Goal: Check status: Check status

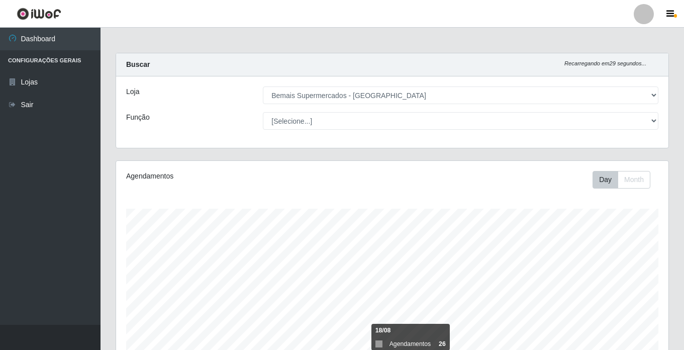
select select "250"
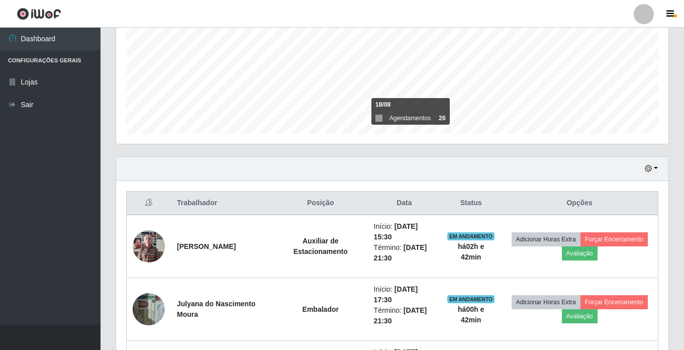
scroll to position [139, 0]
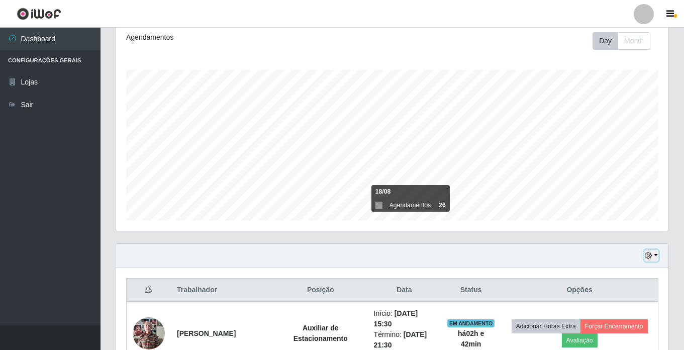
click at [656, 257] on button "button" at bounding box center [652, 256] width 14 height 12
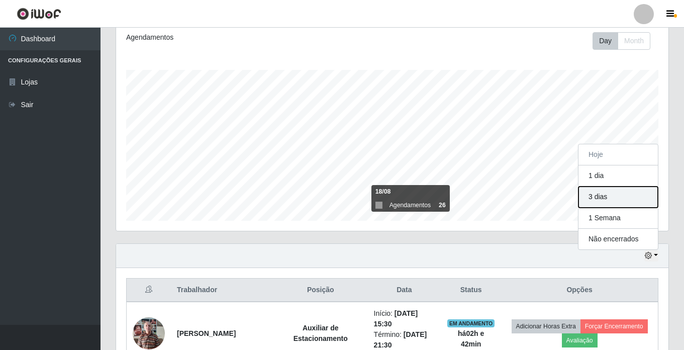
click at [603, 196] on button "3 dias" at bounding box center [618, 197] width 79 height 21
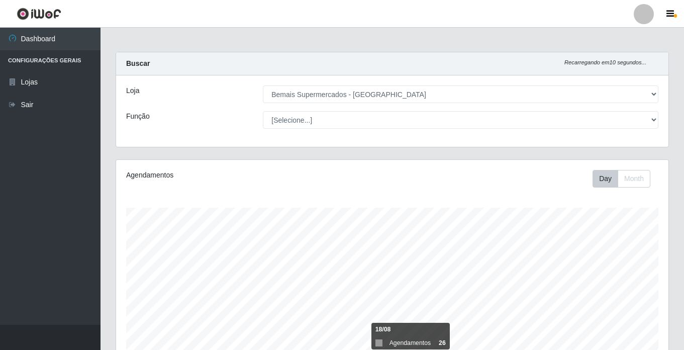
scroll to position [0, 0]
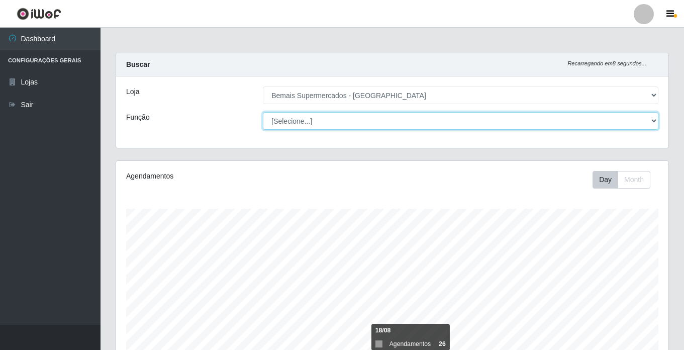
click at [651, 119] on select "[Selecione...] ASG ASG + ASG ++ Auxiliar de Estacionamento Auxiliar de Estacion…" at bounding box center [461, 121] width 396 height 18
click at [263, 112] on select "[Selecione...] ASG ASG + ASG ++ Auxiliar de Estacionamento Auxiliar de Estacion…" at bounding box center [461, 121] width 396 height 18
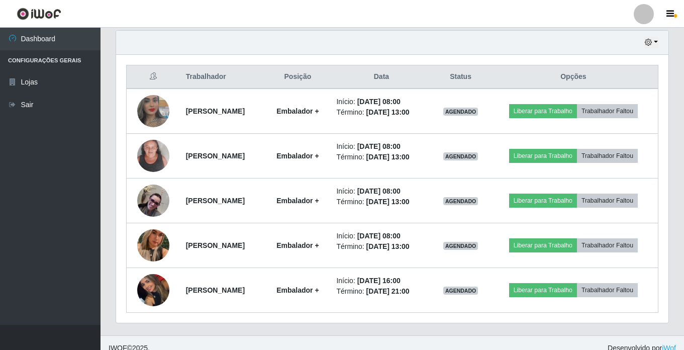
scroll to position [327, 0]
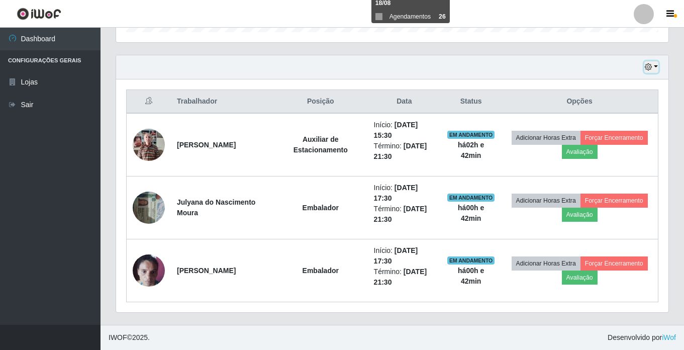
click at [651, 65] on icon "button" at bounding box center [648, 66] width 7 height 7
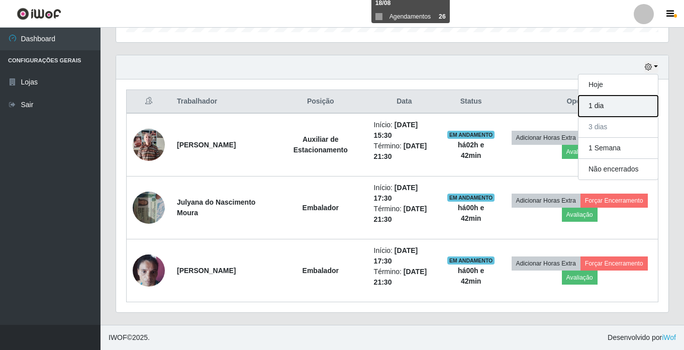
click at [609, 101] on button "1 dia" at bounding box center [618, 106] width 79 height 21
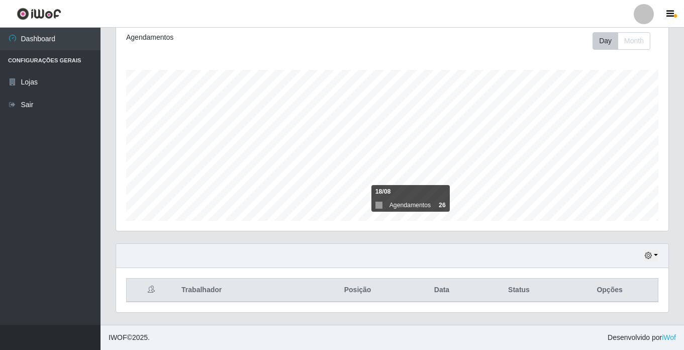
scroll to position [139, 0]
click at [656, 255] on button "button" at bounding box center [652, 256] width 14 height 12
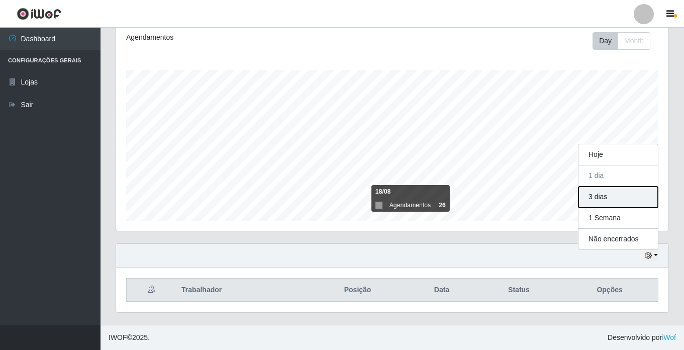
click at [596, 201] on button "3 dias" at bounding box center [618, 197] width 79 height 21
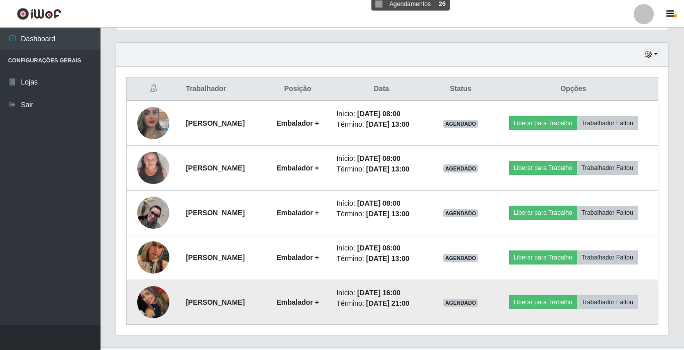
scroll to position [327, 0]
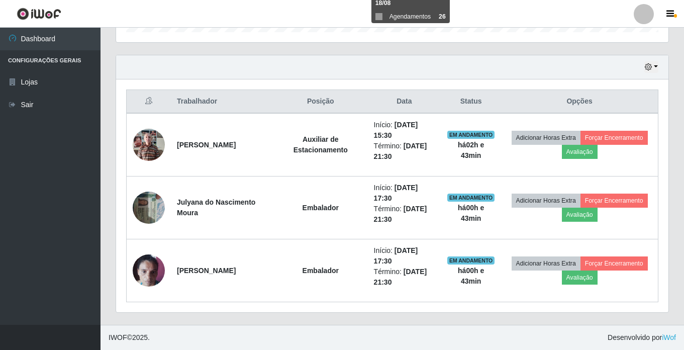
click at [518, 69] on div "Hoje 1 dia 3 dias 1 Semana Não encerrados" at bounding box center [392, 67] width 553 height 24
click at [653, 69] on button "button" at bounding box center [652, 67] width 14 height 12
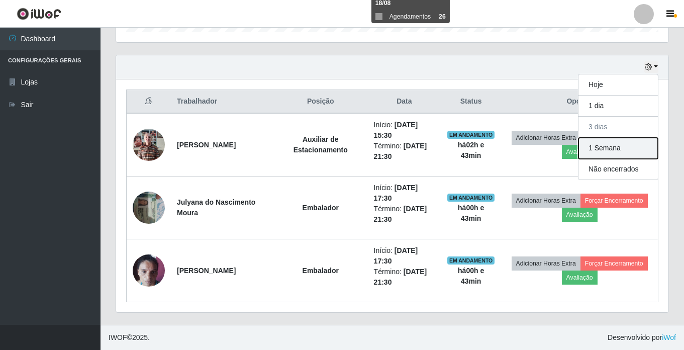
click at [632, 148] on button "1 Semana" at bounding box center [618, 148] width 79 height 21
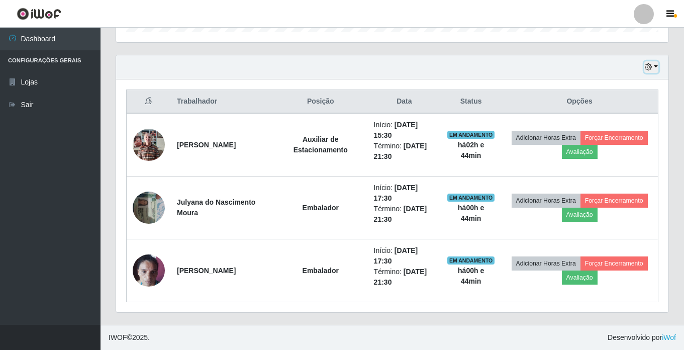
click at [656, 67] on button "button" at bounding box center [652, 67] width 14 height 12
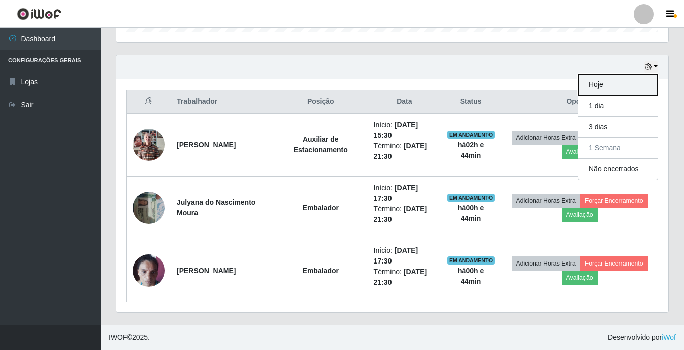
click at [620, 84] on button "Hoje" at bounding box center [618, 84] width 79 height 21
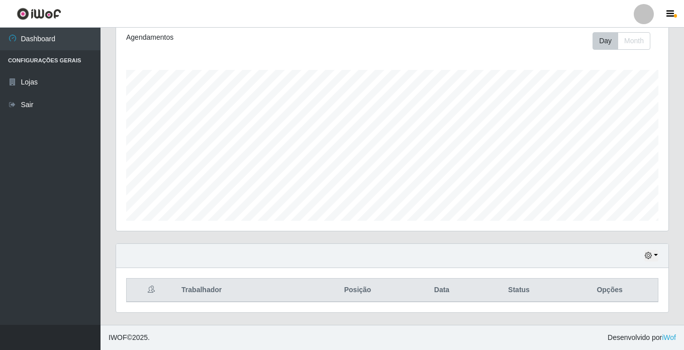
scroll to position [139, 0]
click at [653, 254] on button "button" at bounding box center [652, 256] width 14 height 12
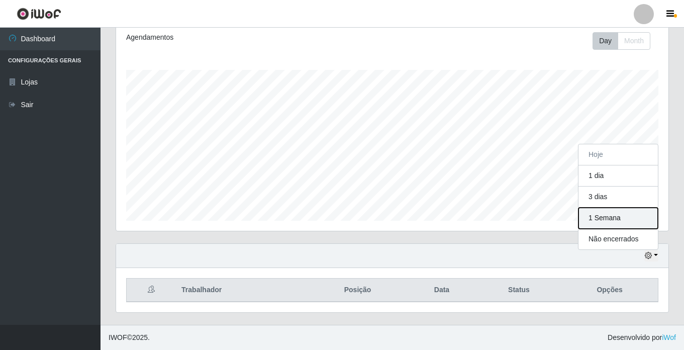
click at [625, 218] on button "1 Semana" at bounding box center [618, 218] width 79 height 21
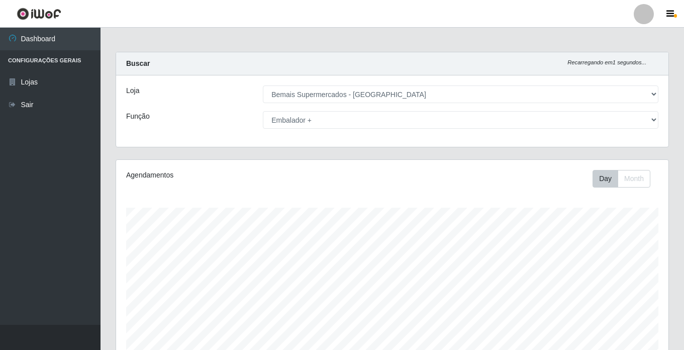
scroll to position [0, 0]
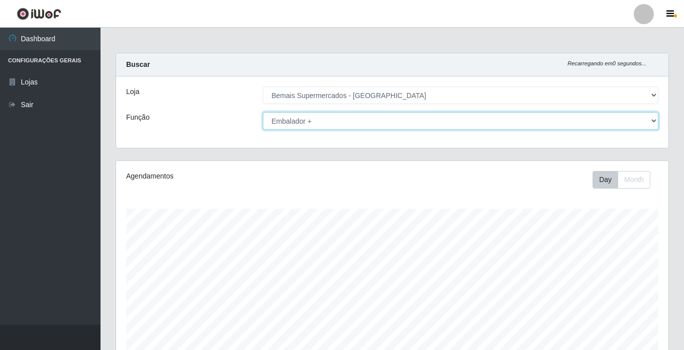
click at [321, 122] on select "[Selecione...] ASG ASG + ASG ++ Auxiliar de Estacionamento Auxiliar de Estacion…" at bounding box center [461, 121] width 396 height 18
select select "[Selecione...]"
click at [263, 112] on select "[Selecione...] ASG ASG + ASG ++ Auxiliar de Estacionamento Auxiliar de Estacion…" at bounding box center [461, 121] width 396 height 18
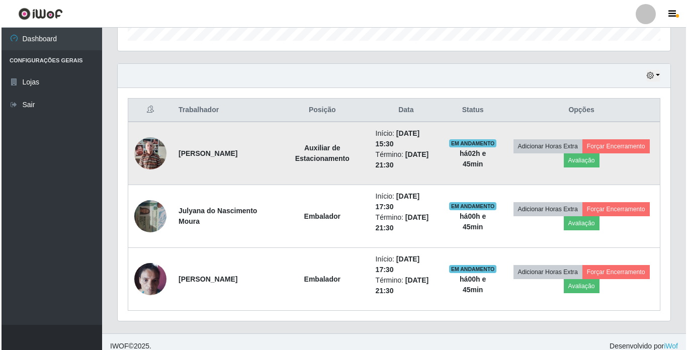
scroll to position [327, 0]
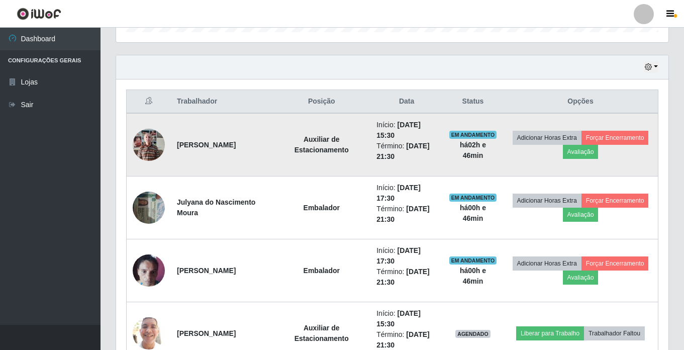
click at [153, 138] on img at bounding box center [149, 144] width 32 height 43
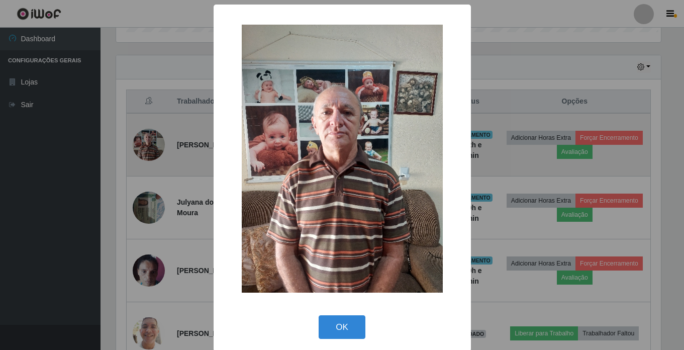
scroll to position [209, 548]
click at [153, 138] on div "× OK Cancel" at bounding box center [343, 175] width 687 height 350
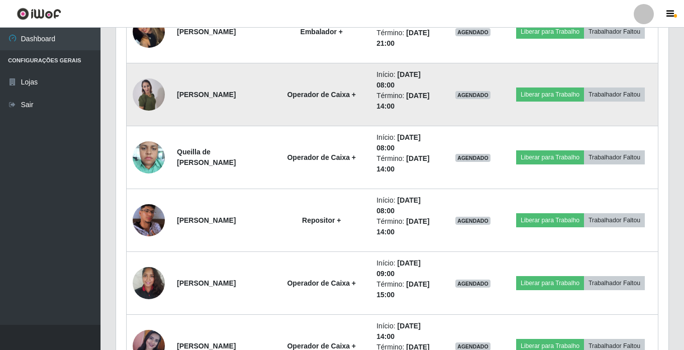
scroll to position [327, 0]
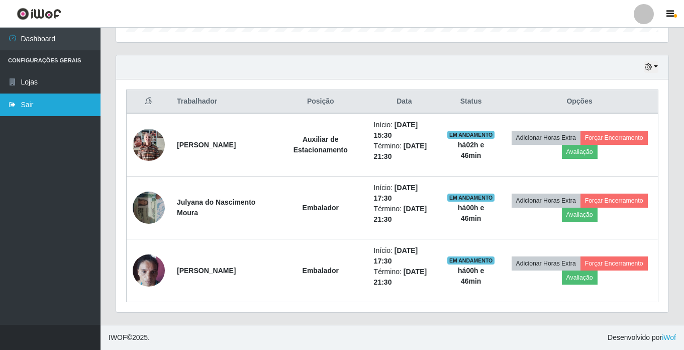
click at [32, 95] on link "Sair" at bounding box center [50, 105] width 101 height 23
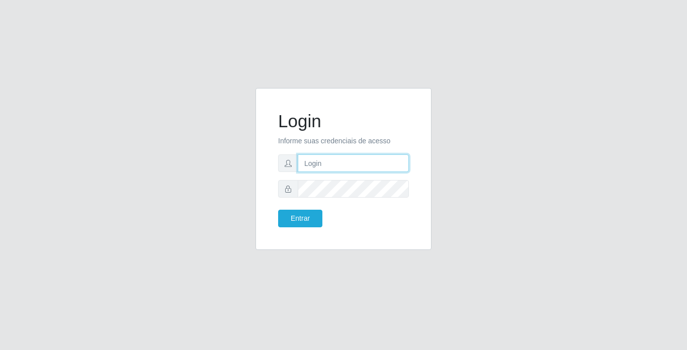
click at [329, 166] on input "text" at bounding box center [353, 163] width 111 height 18
type input "franciscojunior@bemais"
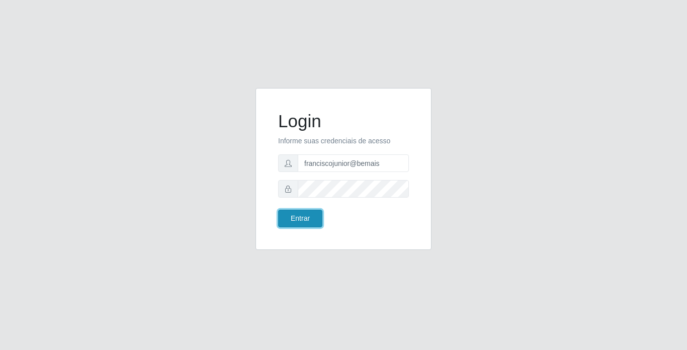
click at [308, 219] on button "Entrar" at bounding box center [300, 219] width 44 height 18
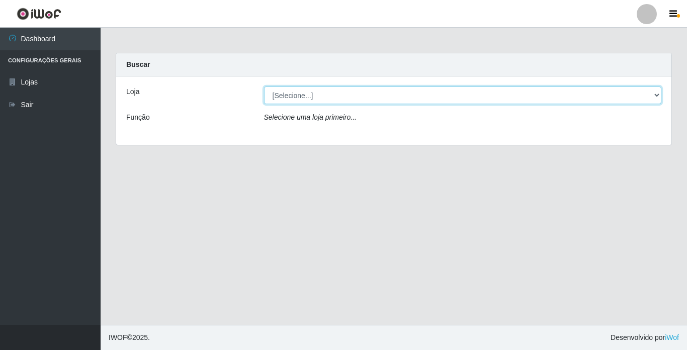
click at [310, 100] on select "[Selecione...] Bemais Supermercados - [GEOGRAPHIC_DATA]" at bounding box center [463, 95] width 398 height 18
select select "250"
click at [264, 86] on select "[Selecione...] Bemais Supermercados - [GEOGRAPHIC_DATA]" at bounding box center [463, 95] width 398 height 18
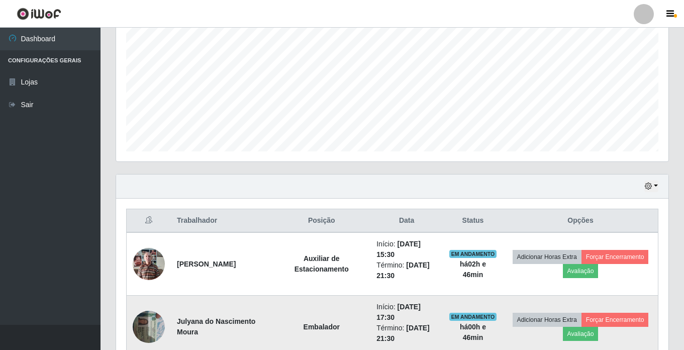
scroll to position [302, 0]
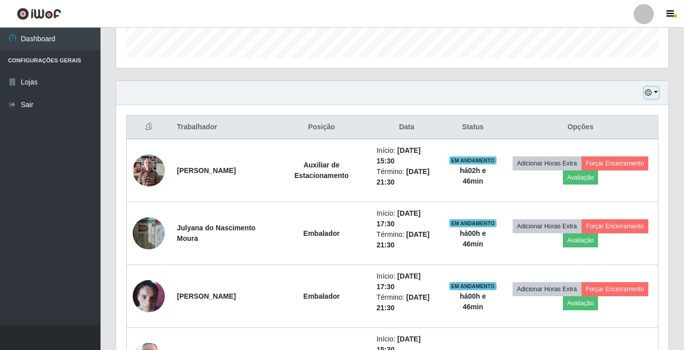
click at [652, 90] on icon "button" at bounding box center [648, 92] width 7 height 7
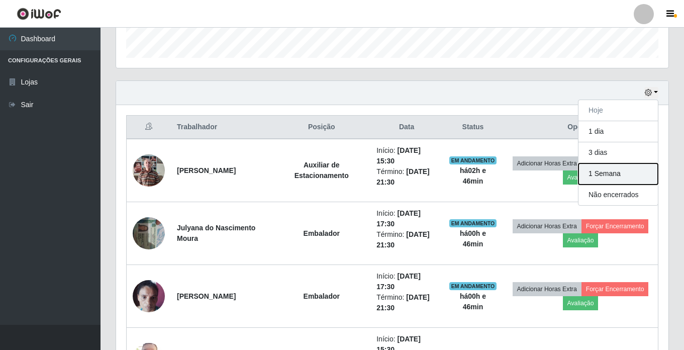
click at [646, 169] on button "1 Semana" at bounding box center [618, 173] width 79 height 21
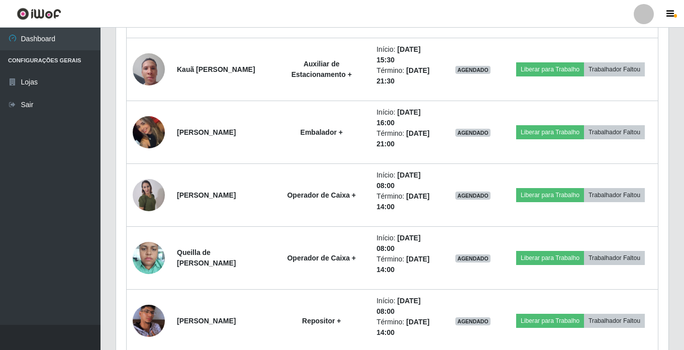
scroll to position [327, 0]
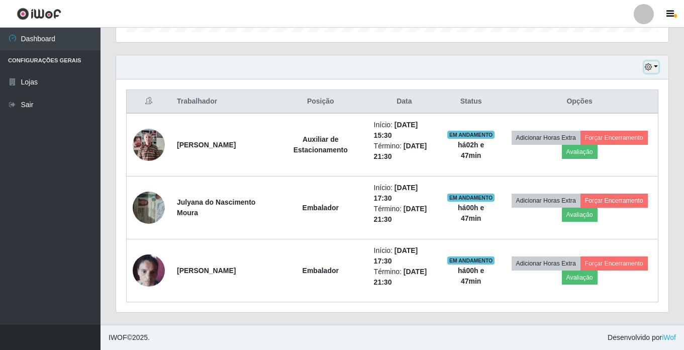
click at [653, 67] on button "button" at bounding box center [652, 67] width 14 height 12
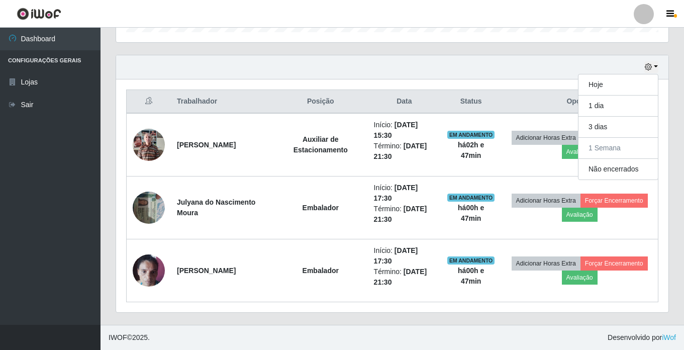
click at [508, 63] on div "Hoje 1 dia 3 dias 1 Semana Não encerrados" at bounding box center [392, 67] width 553 height 24
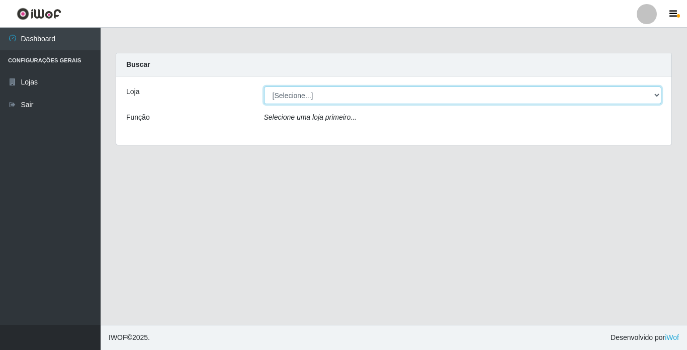
drag, startPoint x: 367, startPoint y: 96, endPoint x: 373, endPoint y: 83, distance: 13.7
click at [367, 96] on select "[Selecione...] Bemais Supermercados - [GEOGRAPHIC_DATA]" at bounding box center [463, 95] width 398 height 18
select select "250"
click at [264, 86] on select "[Selecione...] Bemais Supermercados - [GEOGRAPHIC_DATA]" at bounding box center [463, 95] width 398 height 18
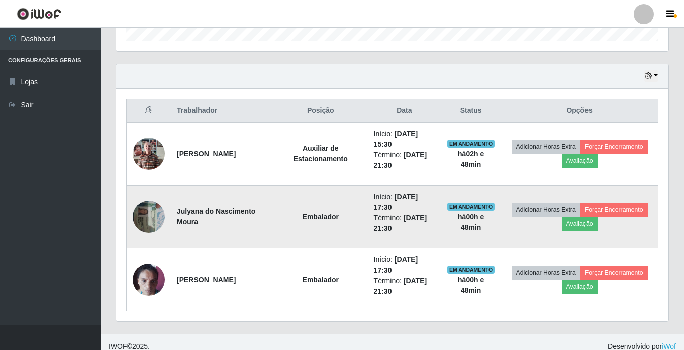
scroll to position [327, 0]
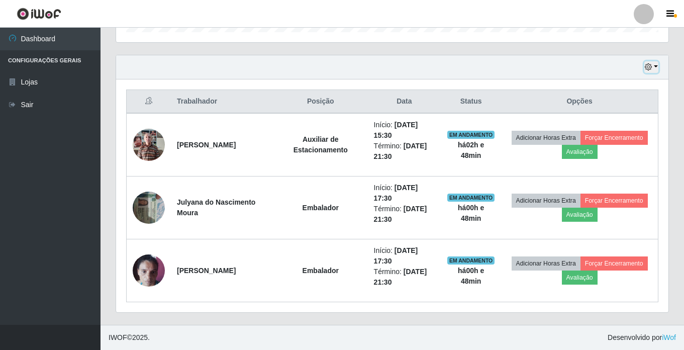
click at [652, 65] on icon "button" at bounding box center [648, 66] width 7 height 7
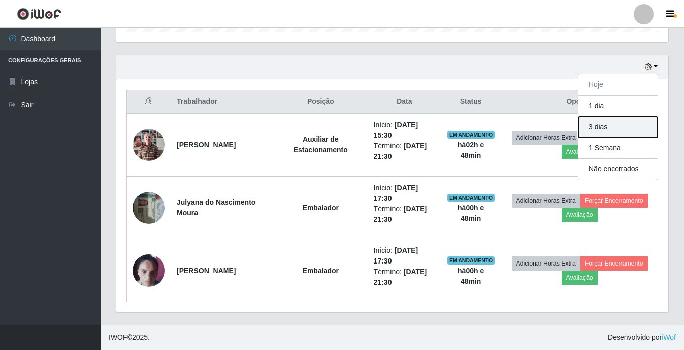
click at [621, 123] on button "3 dias" at bounding box center [618, 127] width 79 height 21
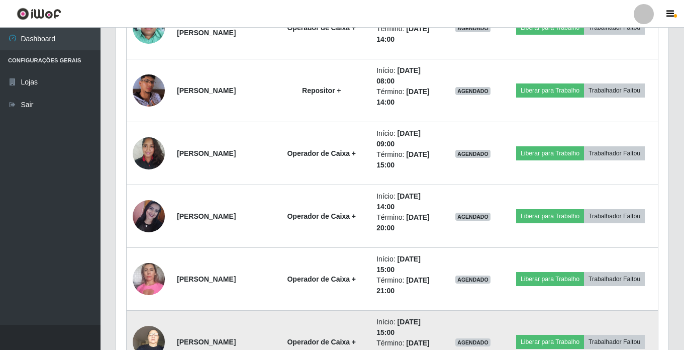
scroll to position [1245, 0]
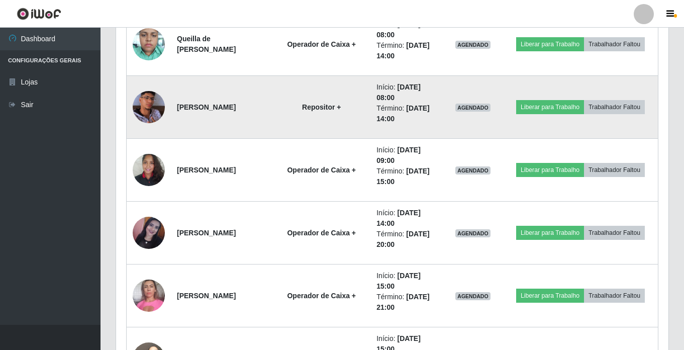
click at [156, 107] on img at bounding box center [149, 106] width 32 height 57
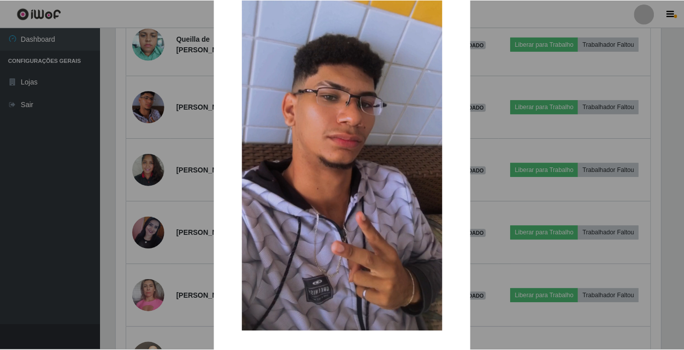
scroll to position [96, 0]
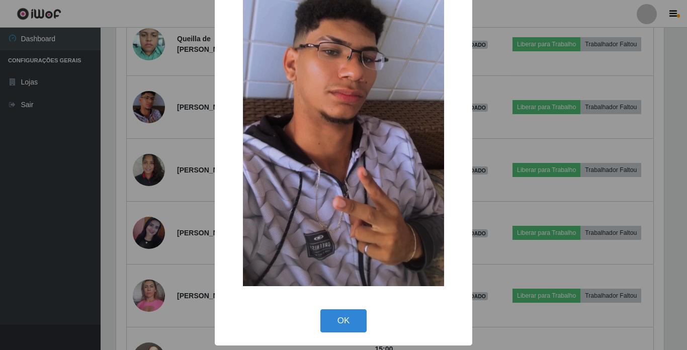
click at [342, 313] on button "OK" at bounding box center [343, 321] width 47 height 24
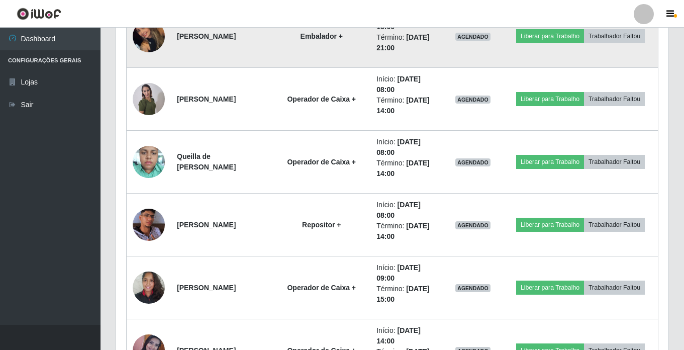
scroll to position [1145, 0]
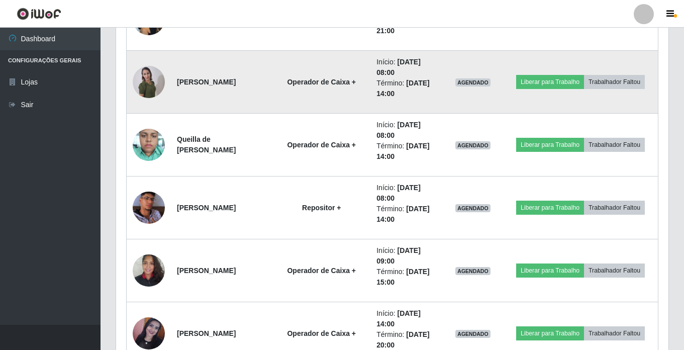
click at [146, 77] on img at bounding box center [149, 81] width 32 height 33
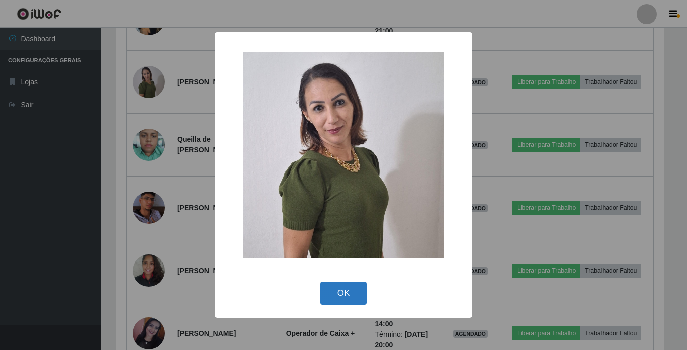
click at [357, 286] on button "OK" at bounding box center [343, 294] width 47 height 24
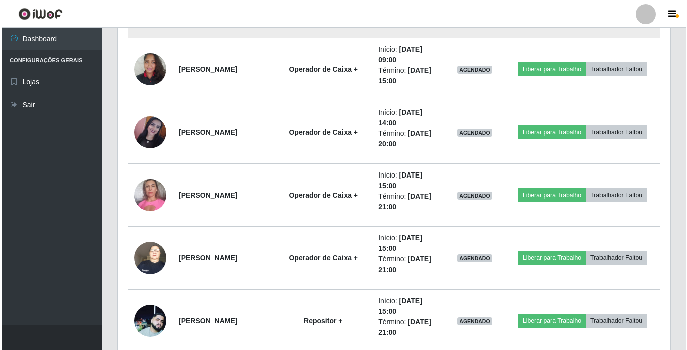
scroll to position [1396, 0]
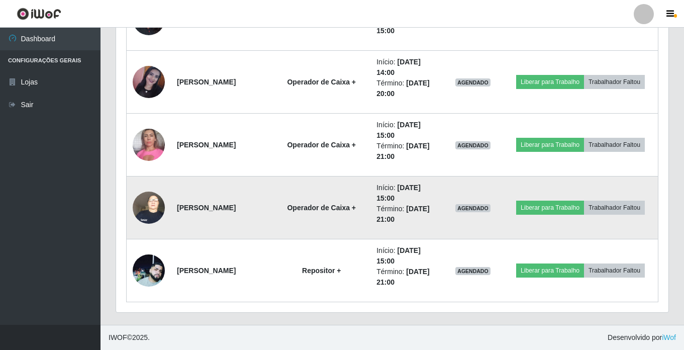
click at [147, 199] on img at bounding box center [149, 207] width 32 height 43
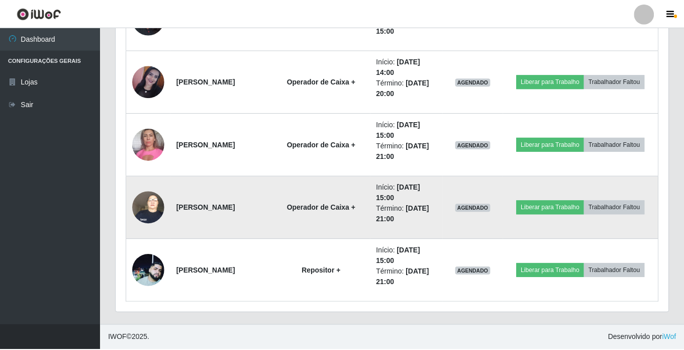
scroll to position [209, 548]
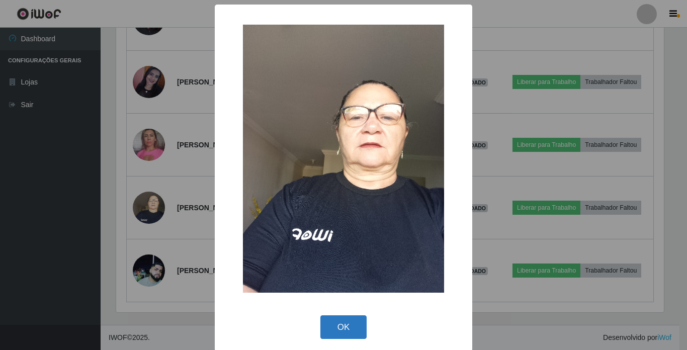
click at [342, 321] on button "OK" at bounding box center [343, 327] width 47 height 24
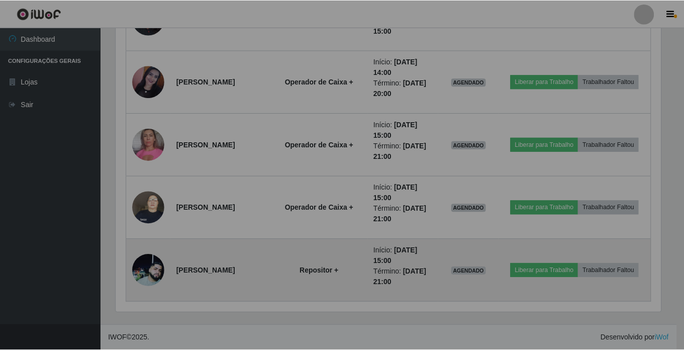
scroll to position [209, 553]
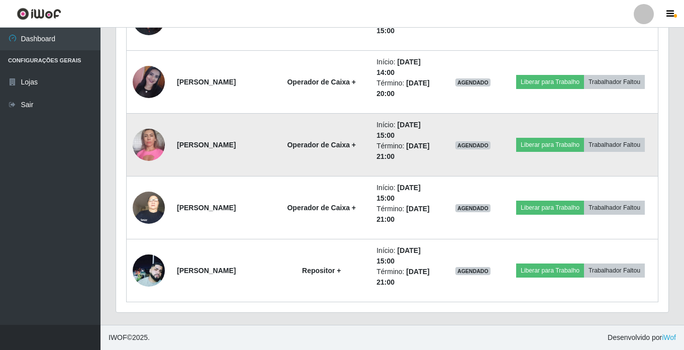
click at [155, 150] on img at bounding box center [149, 144] width 32 height 43
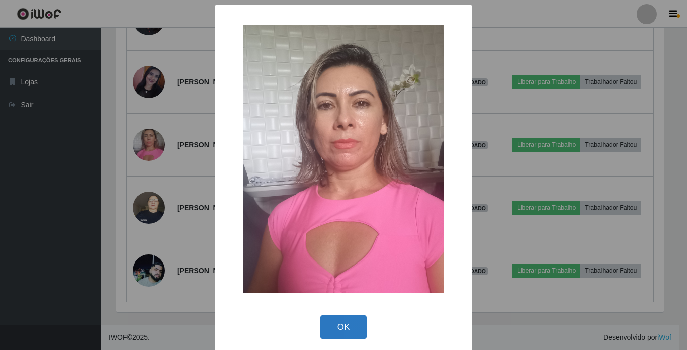
click at [347, 319] on button "OK" at bounding box center [343, 327] width 47 height 24
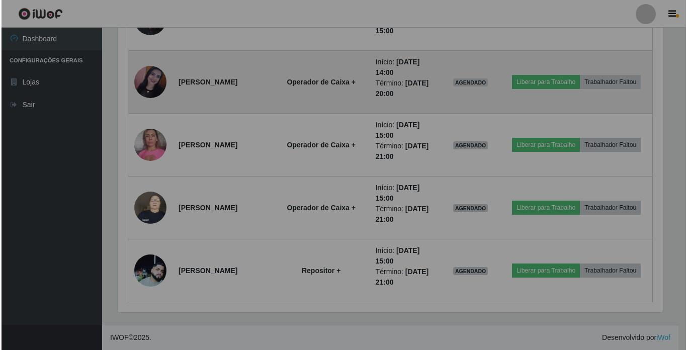
scroll to position [209, 553]
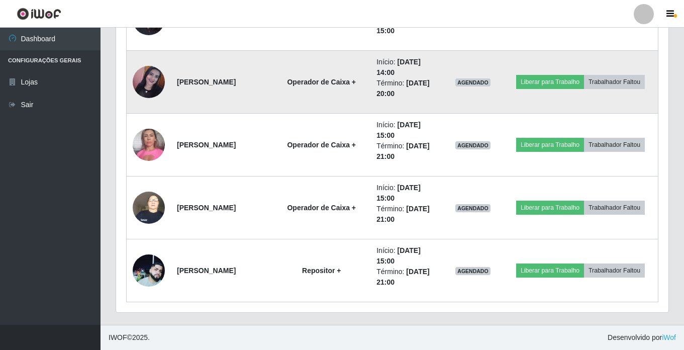
click at [152, 81] on img at bounding box center [149, 82] width 32 height 32
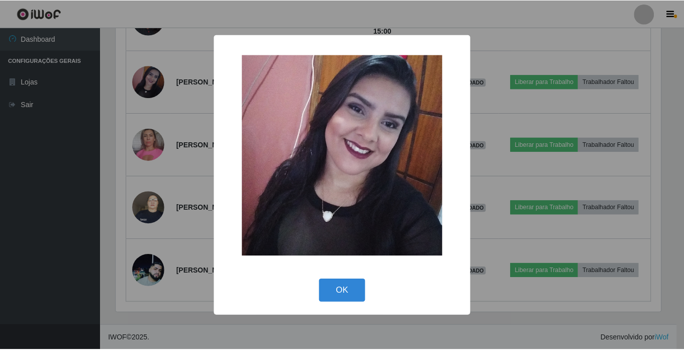
scroll to position [209, 548]
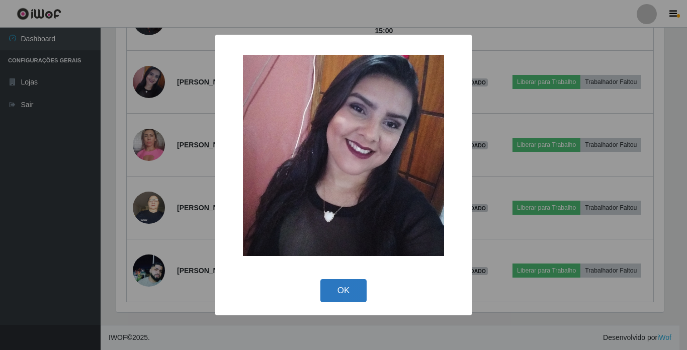
click at [342, 294] on button "OK" at bounding box center [343, 291] width 47 height 24
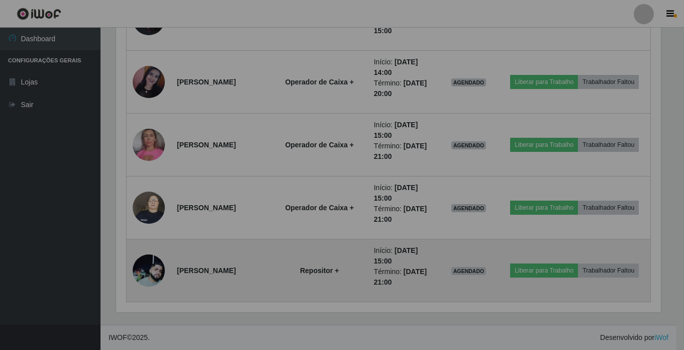
scroll to position [0, 0]
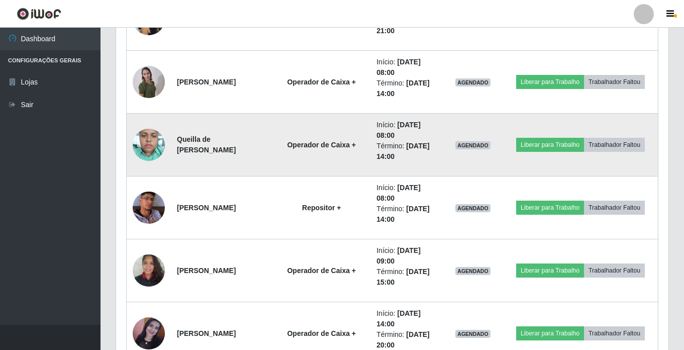
click at [152, 142] on img at bounding box center [149, 144] width 32 height 43
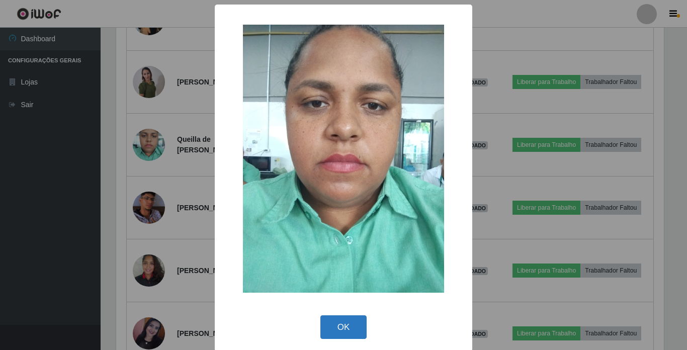
click at [350, 328] on button "OK" at bounding box center [343, 327] width 47 height 24
